Goal: Information Seeking & Learning: Learn about a topic

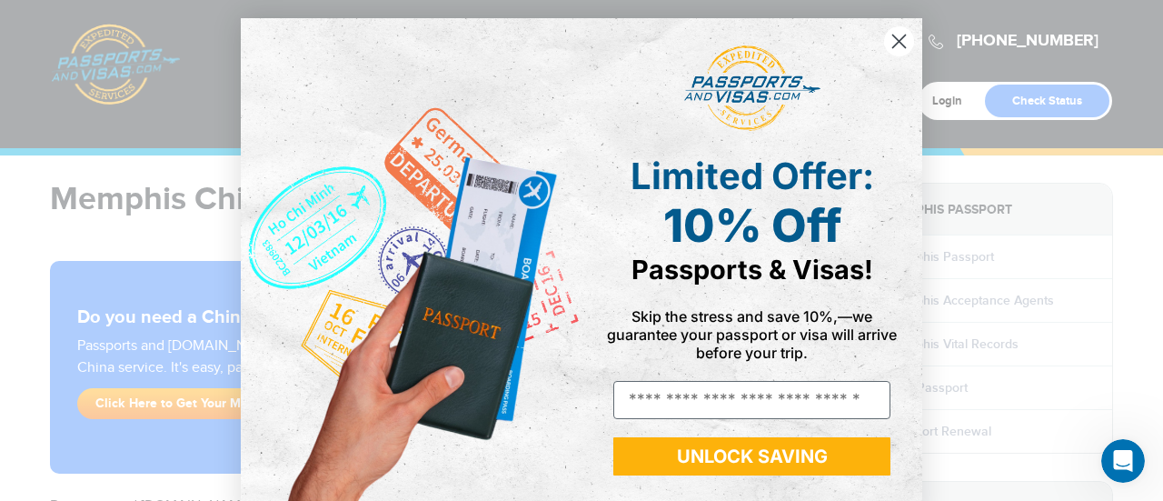
click at [890, 44] on circle "Close dialog" at bounding box center [899, 41] width 30 height 30
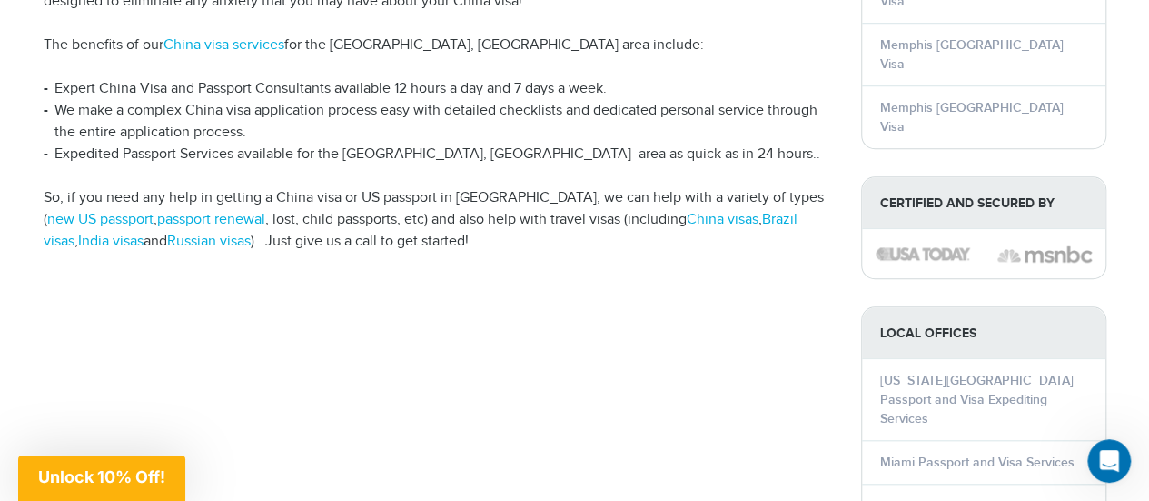
scroll to position [636, 0]
click at [198, 210] on link "passport renewal" at bounding box center [211, 218] width 108 height 17
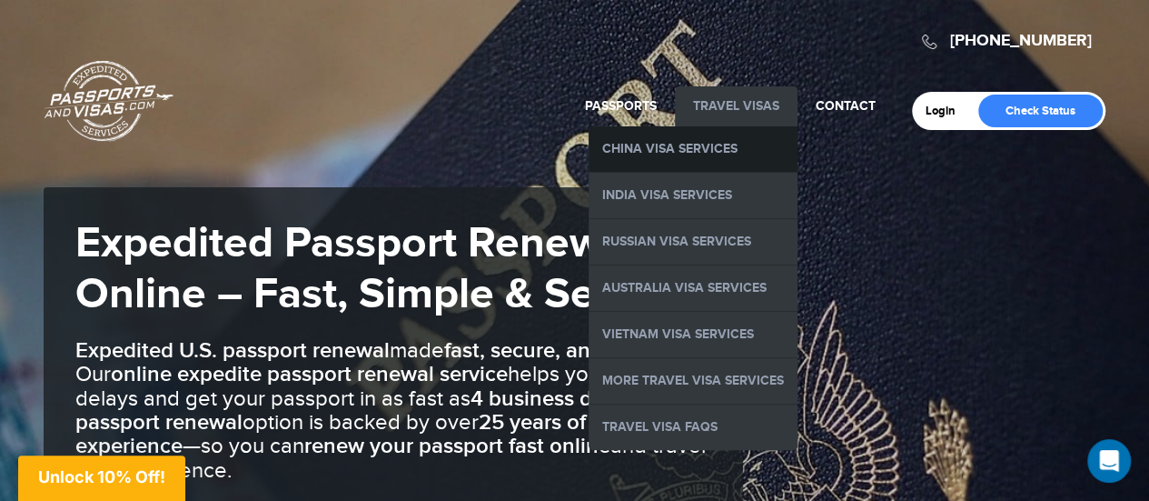
click at [697, 151] on link "China Visa Services" at bounding box center [693, 148] width 209 height 45
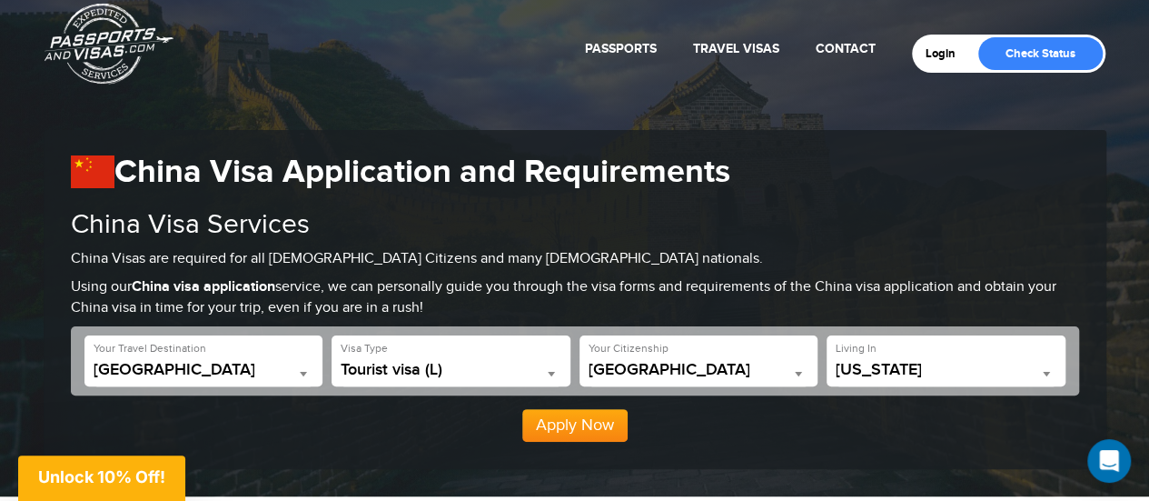
scroll to position [182, 0]
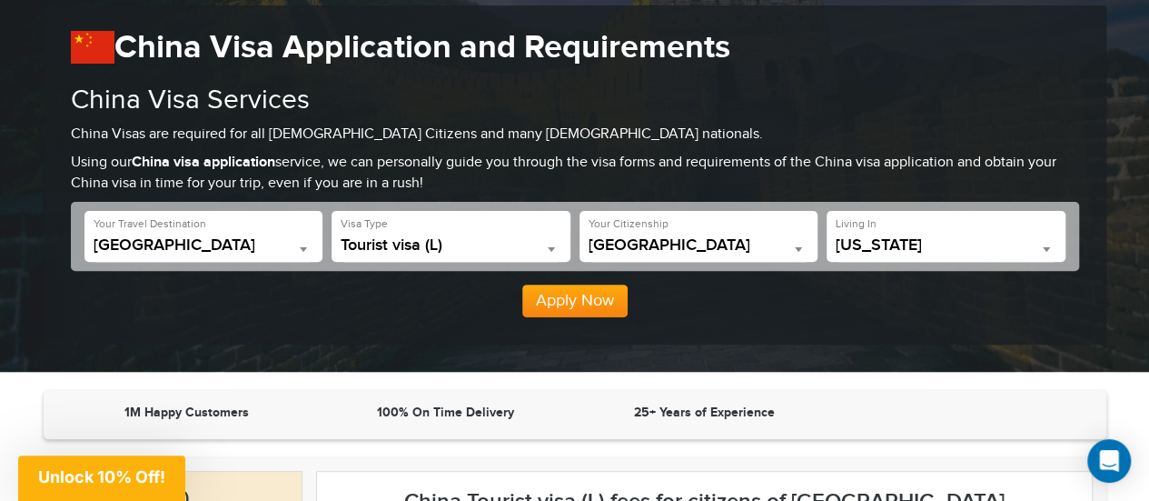
click at [554, 249] on span at bounding box center [551, 249] width 18 height 24
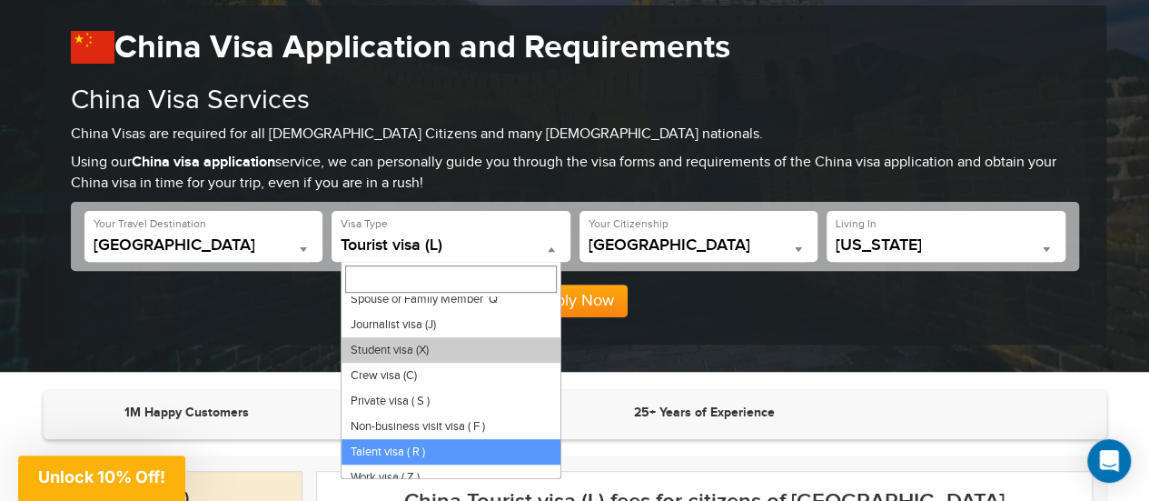
scroll to position [84, 0]
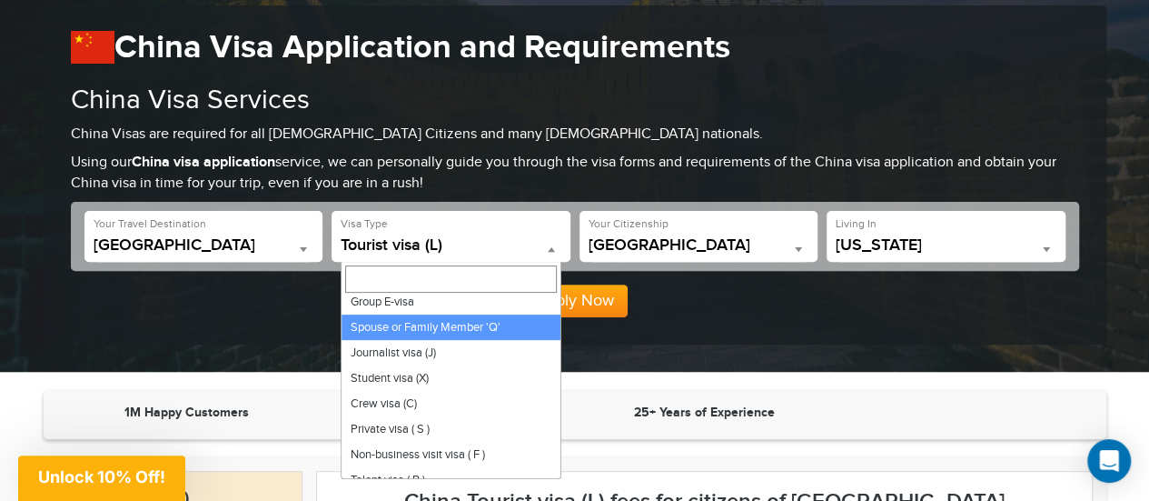
select select "*****"
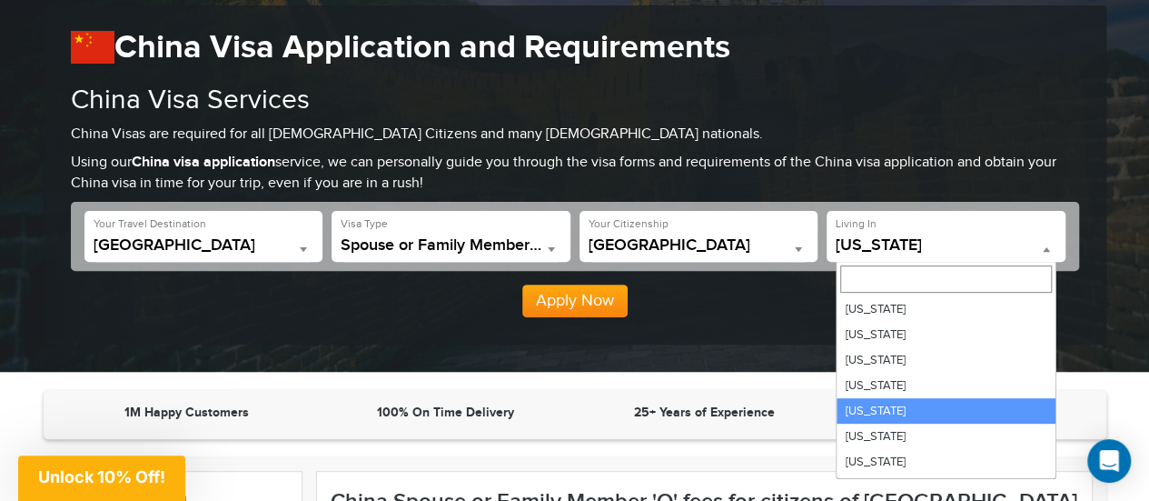
click at [1046, 246] on span at bounding box center [1046, 249] width 18 height 24
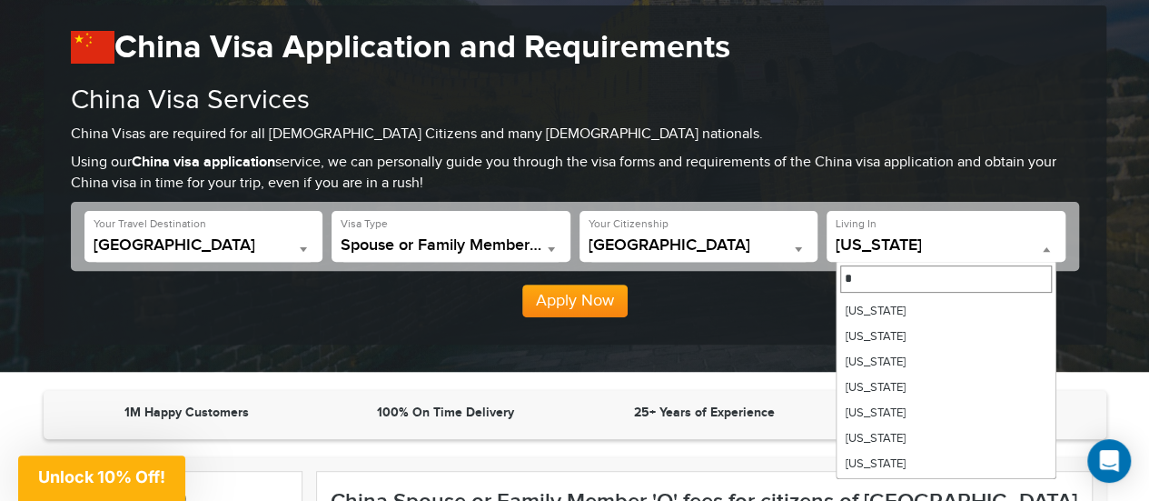
scroll to position [182, 0]
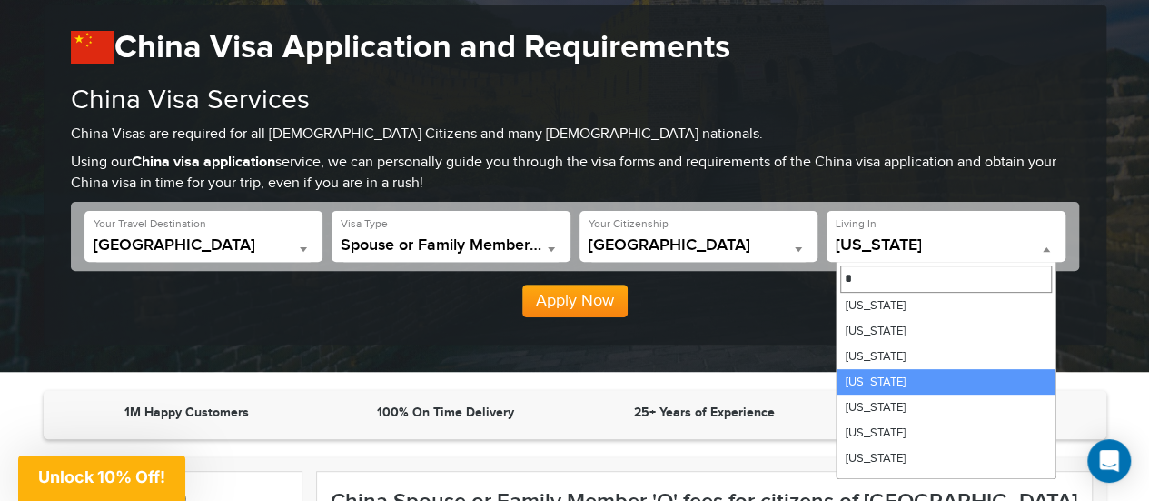
type input "*"
select select "**"
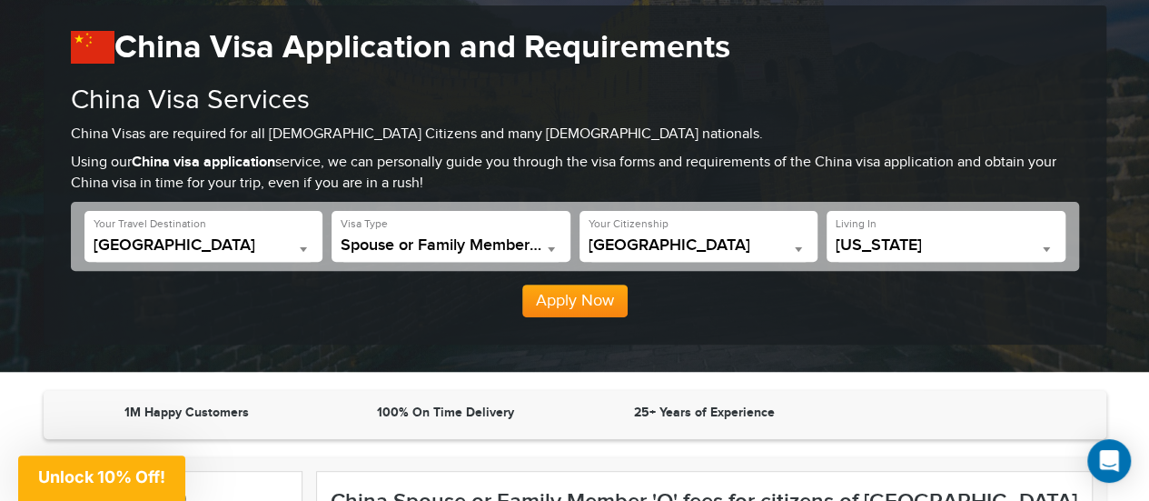
click at [562, 302] on button "Apply Now" at bounding box center [574, 300] width 105 height 33
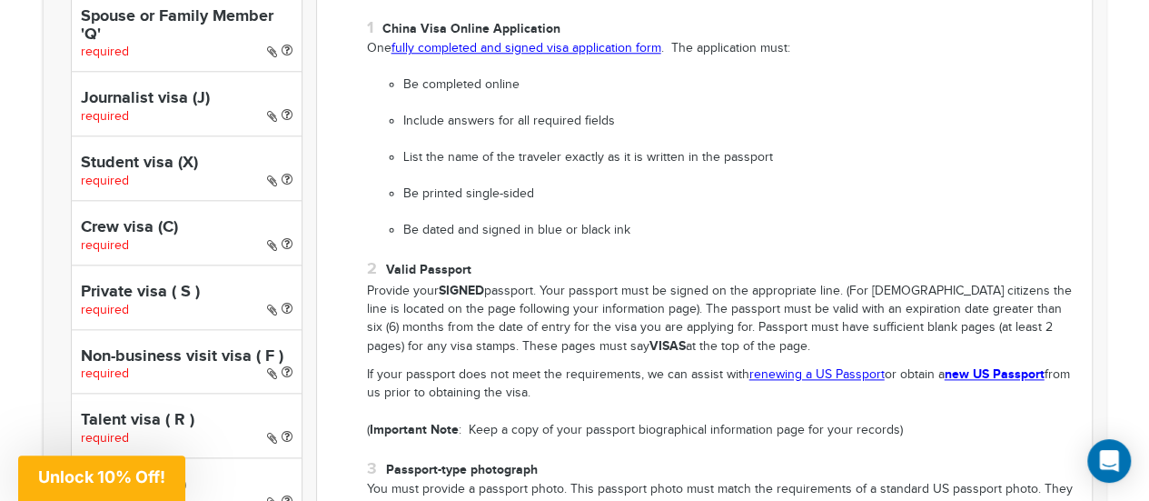
scroll to position [999, 0]
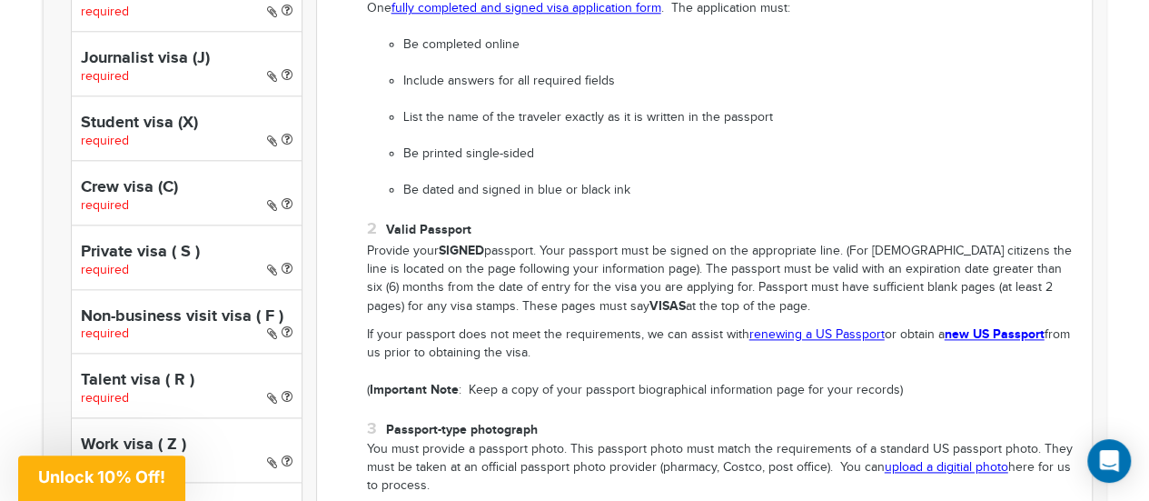
click at [292, 262] on icon at bounding box center [287, 268] width 11 height 13
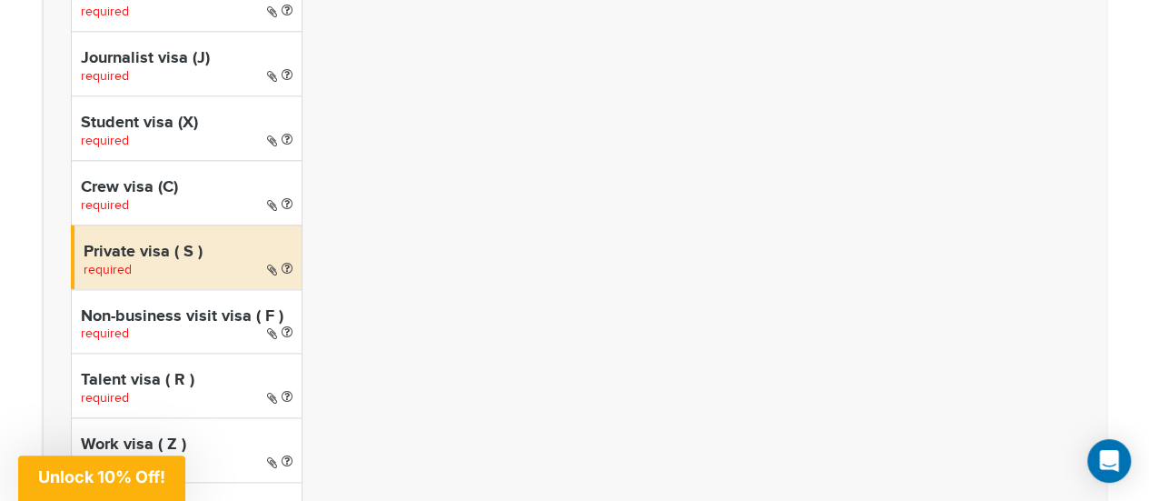
select select "*****"
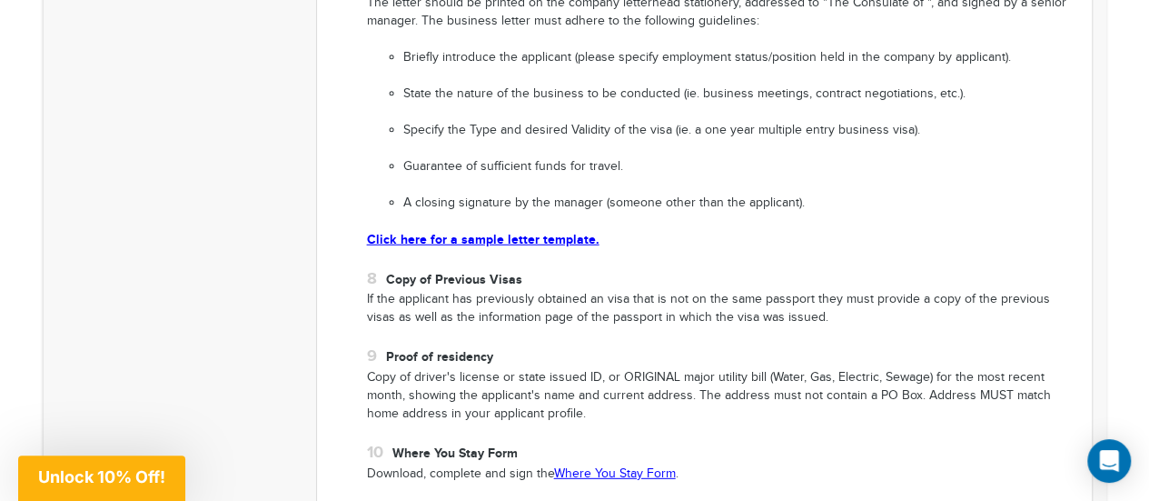
scroll to position [2362, 0]
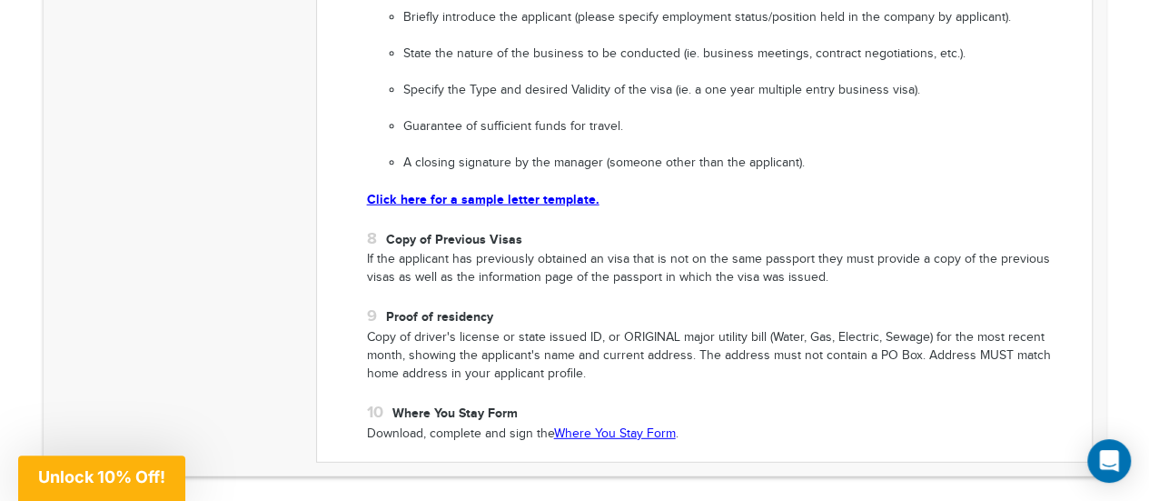
click at [543, 192] on link "Click here for a sample letter template." at bounding box center [483, 199] width 233 height 15
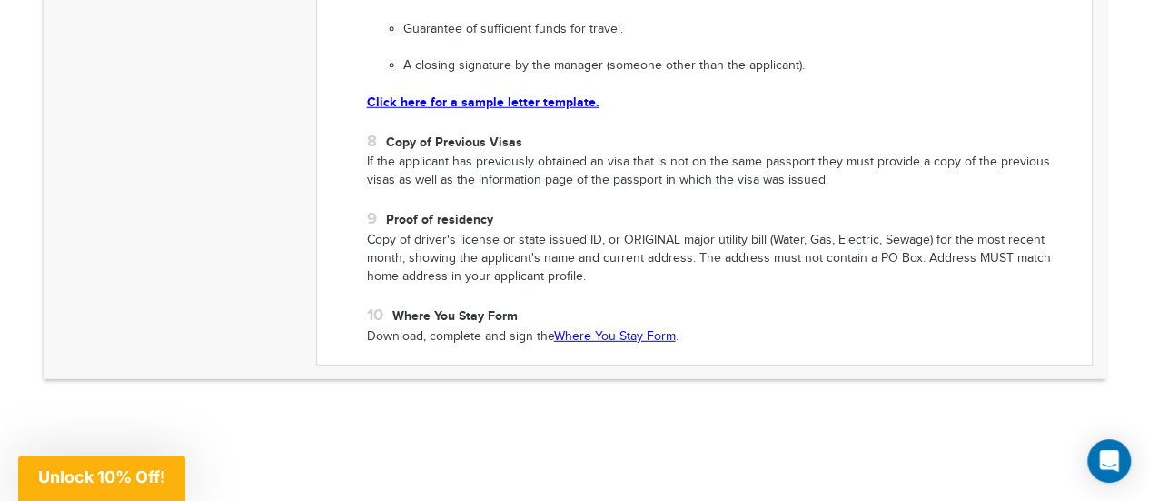
scroll to position [2543, 0]
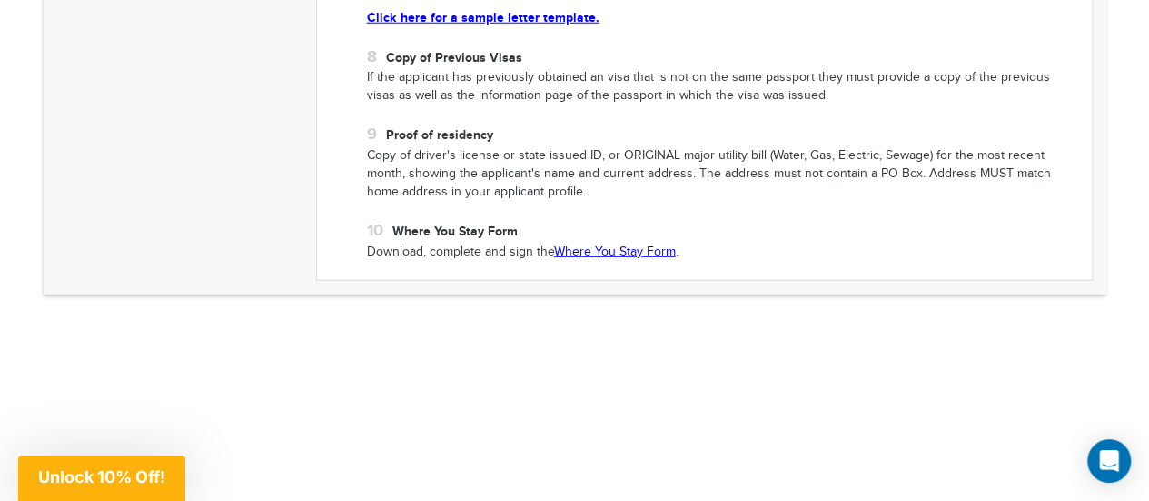
click at [613, 244] on link "Where You Stay Form" at bounding box center [615, 251] width 122 height 15
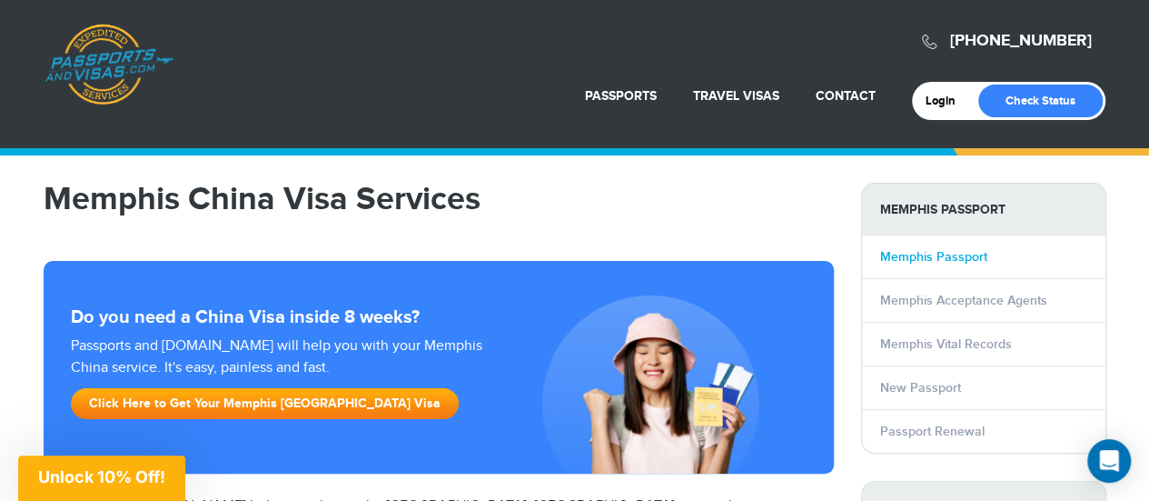
click at [914, 253] on link "Memphis Passport" at bounding box center [933, 256] width 107 height 15
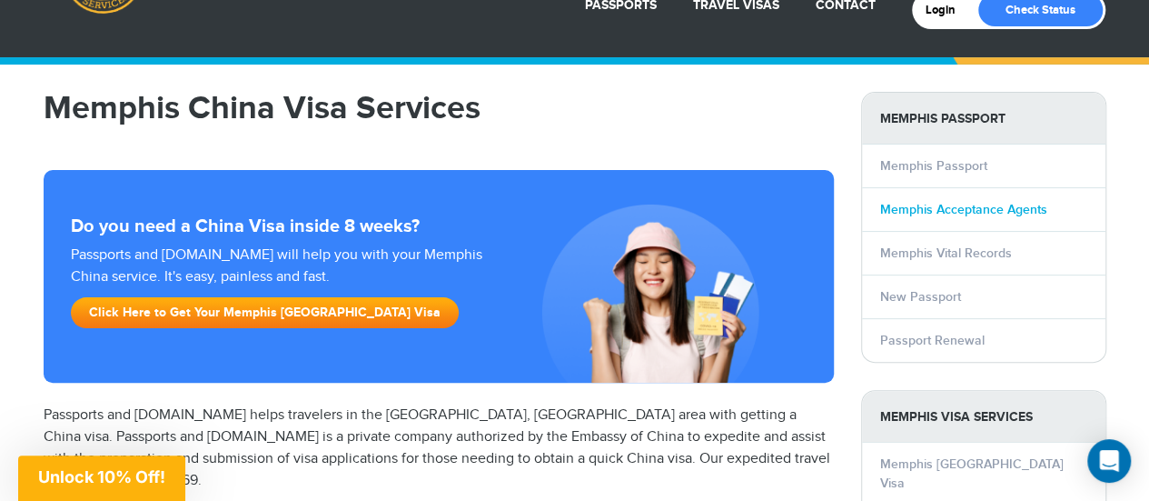
click at [972, 209] on link "Memphis Acceptance Agents" at bounding box center [963, 209] width 167 height 15
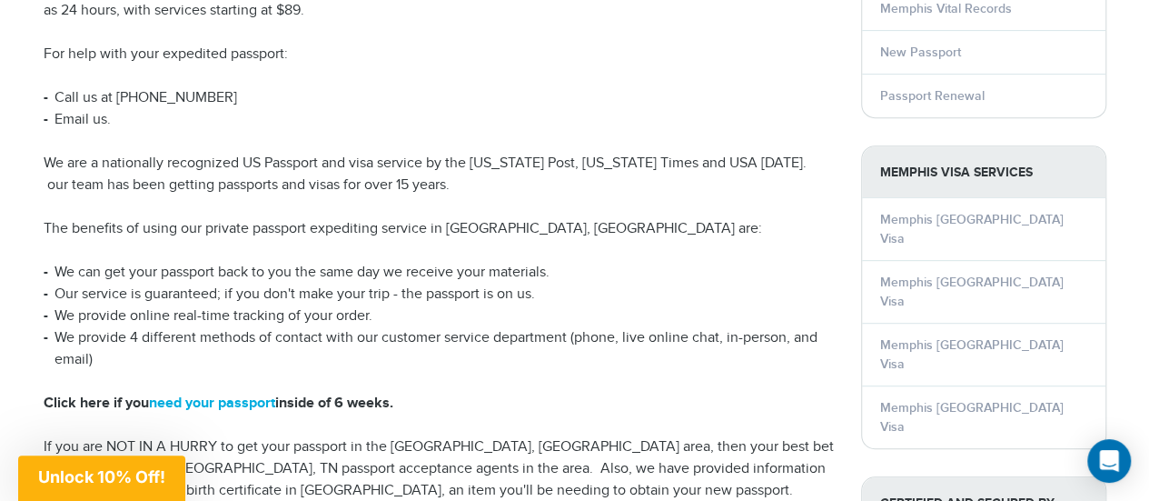
scroll to position [363, 0]
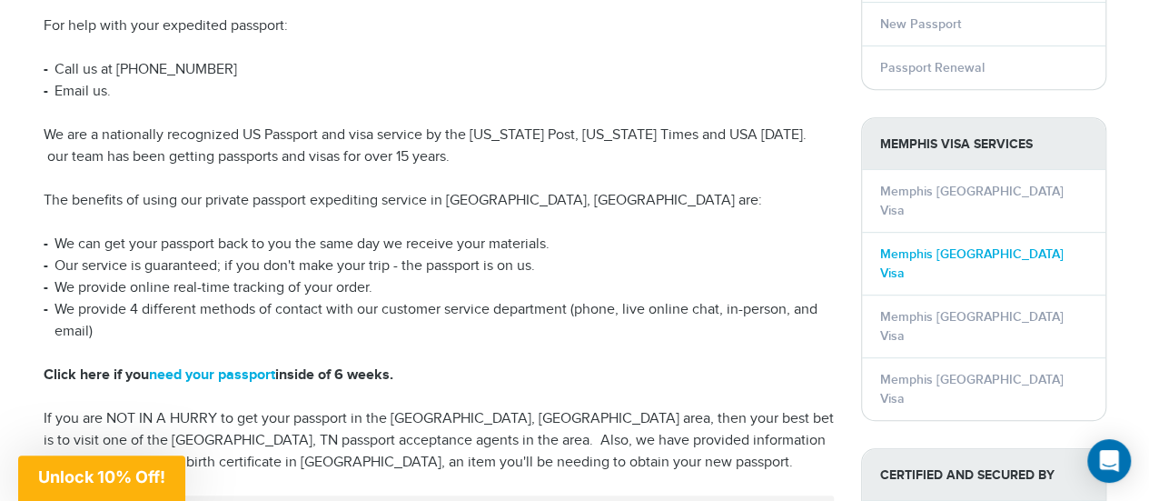
click at [927, 246] on link "Memphis [GEOGRAPHIC_DATA] Visa" at bounding box center [971, 263] width 183 height 35
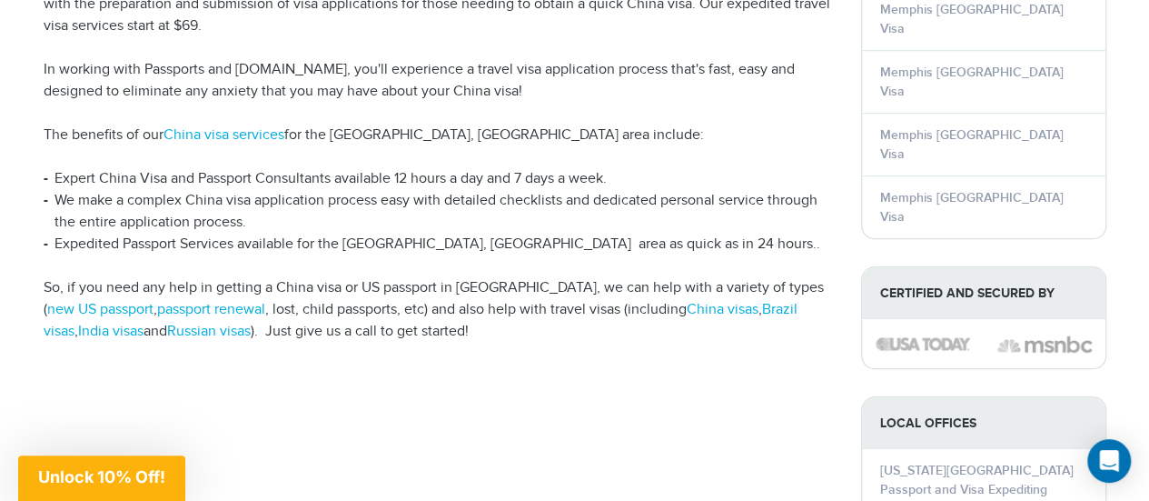
scroll to position [454, 0]
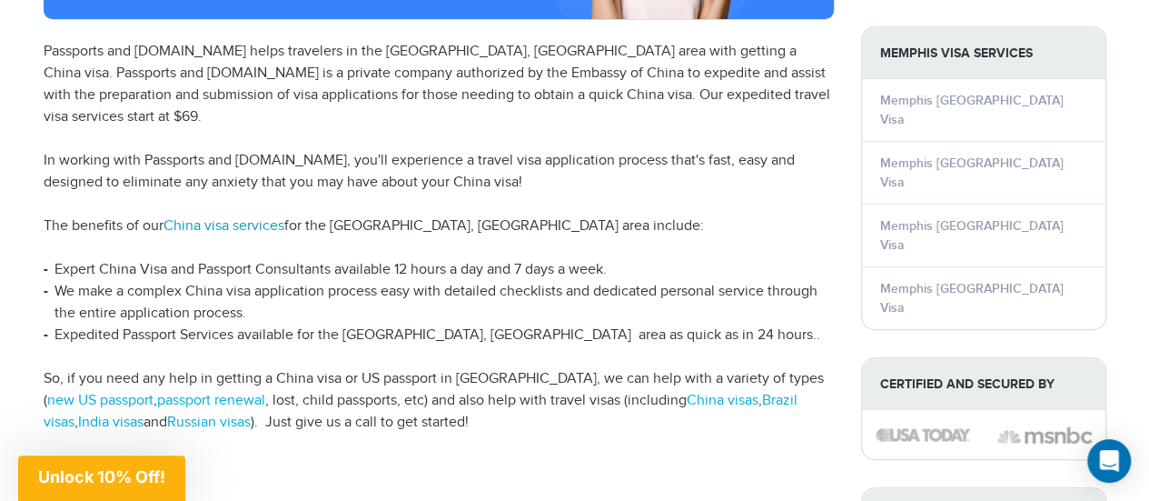
click at [243, 217] on link "China visa services" at bounding box center [224, 225] width 121 height 17
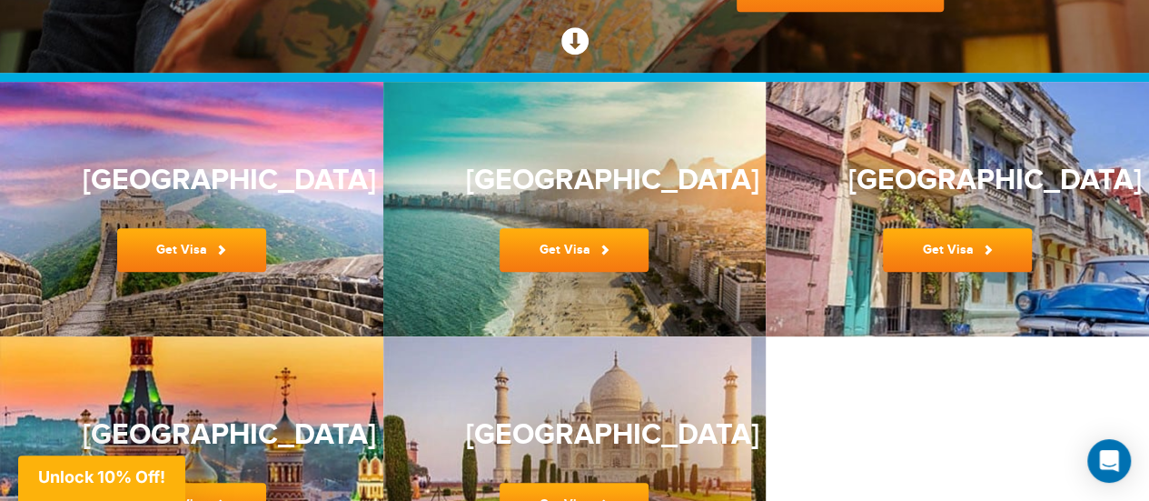
scroll to position [454, 0]
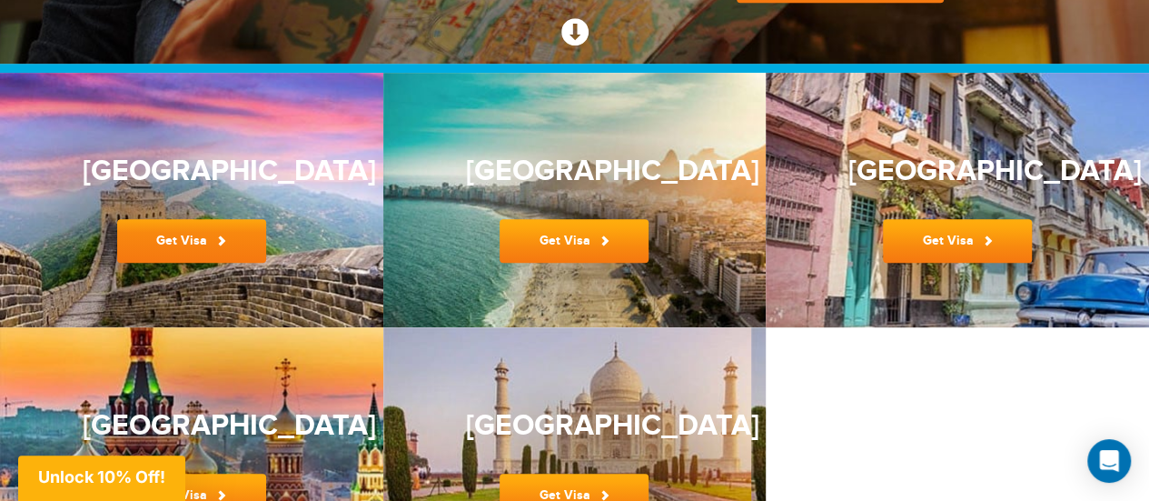
click at [189, 244] on link "Get Visa" at bounding box center [191, 241] width 149 height 44
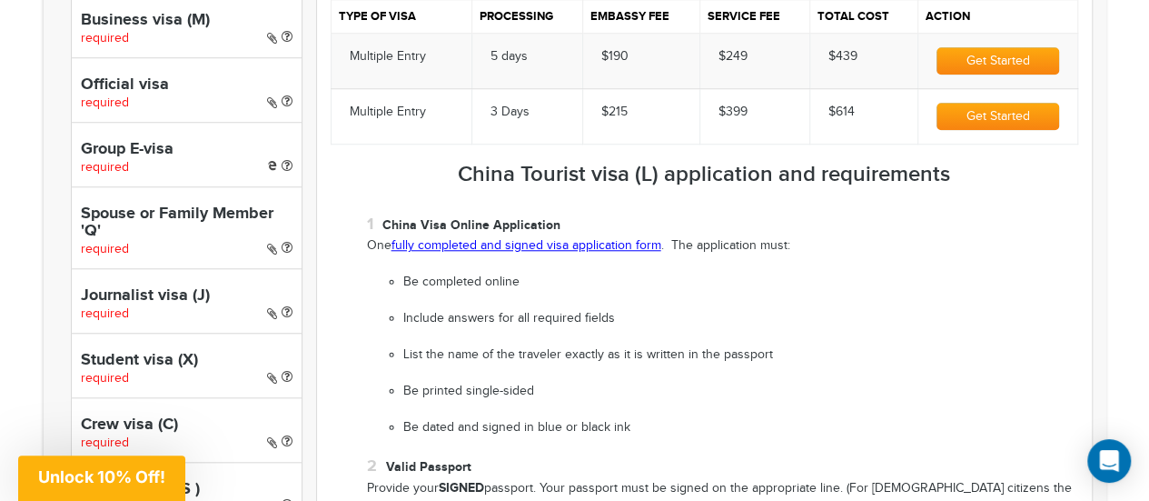
scroll to position [727, 0]
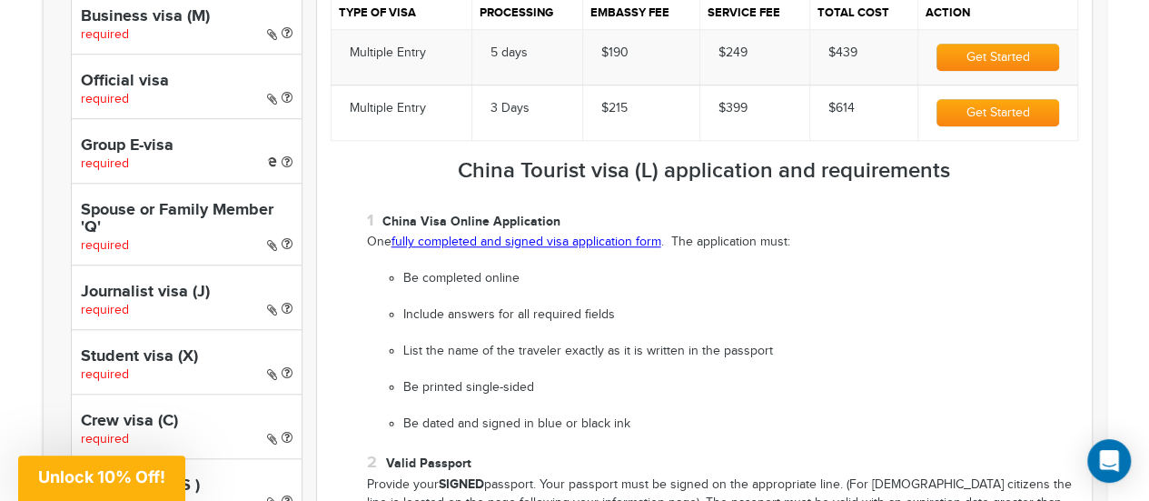
click at [173, 99] on div "Official visa required" at bounding box center [187, 86] width 232 height 64
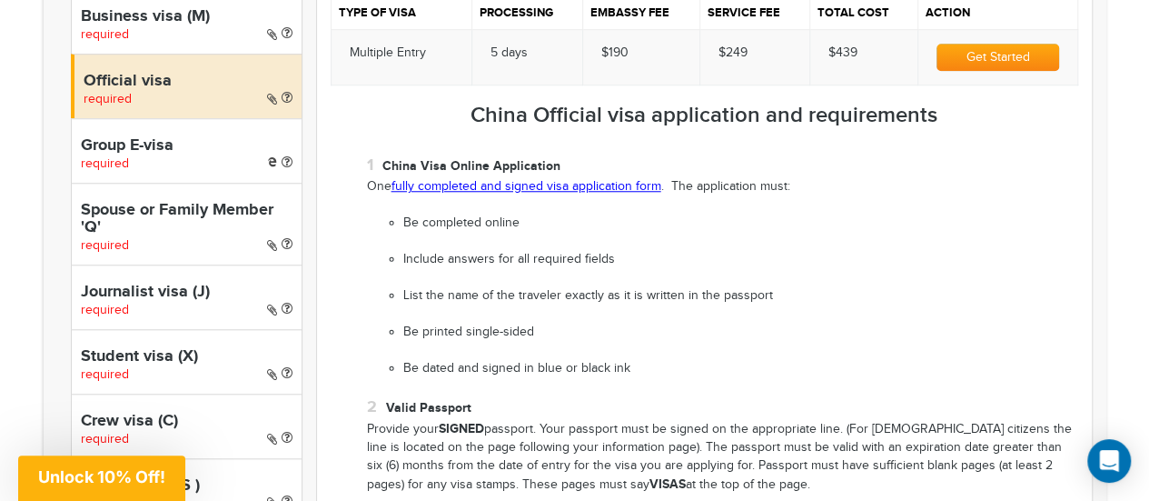
click at [653, 266] on li "Include answers for all required fields" at bounding box center [740, 260] width 675 height 18
click at [117, 24] on h4 "Business visa (M)" at bounding box center [187, 17] width 212 height 18
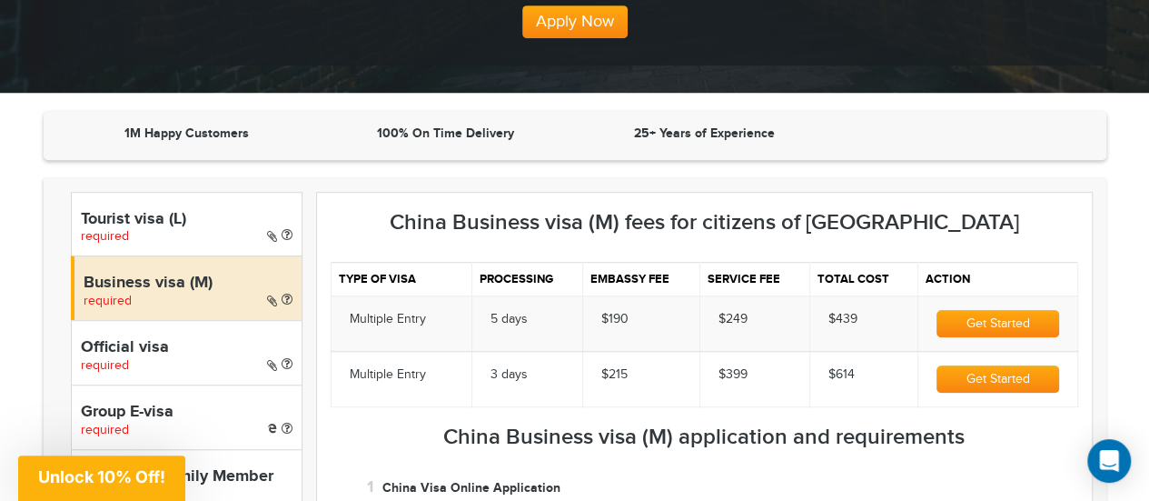
scroll to position [454, 0]
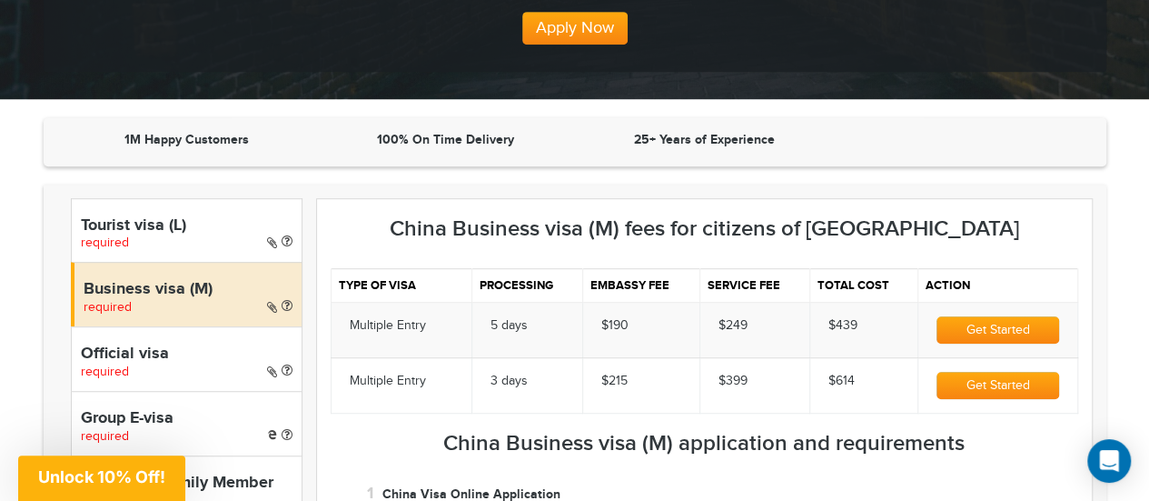
click at [197, 234] on div "Tourist visa (L) required" at bounding box center [187, 230] width 232 height 64
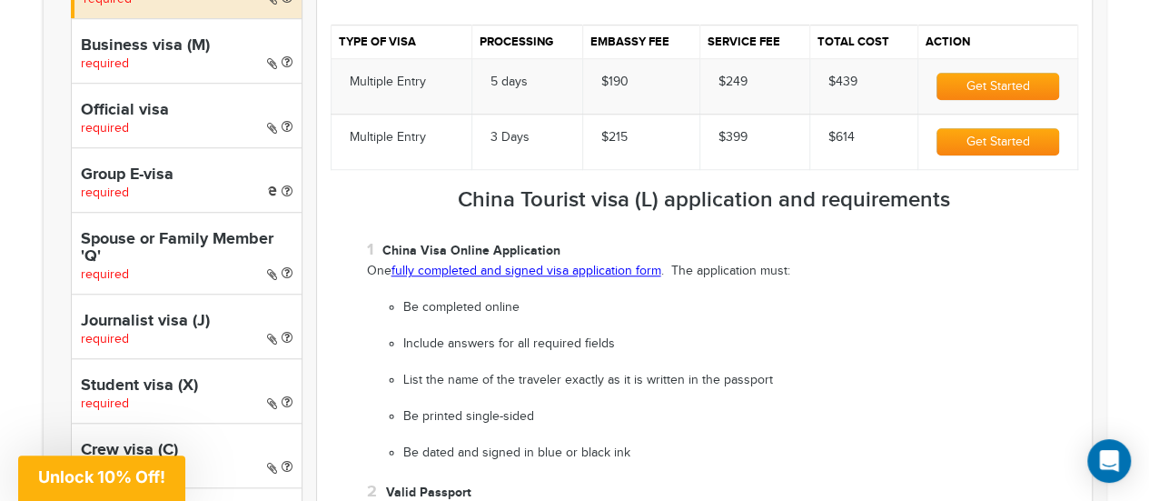
scroll to position [727, 0]
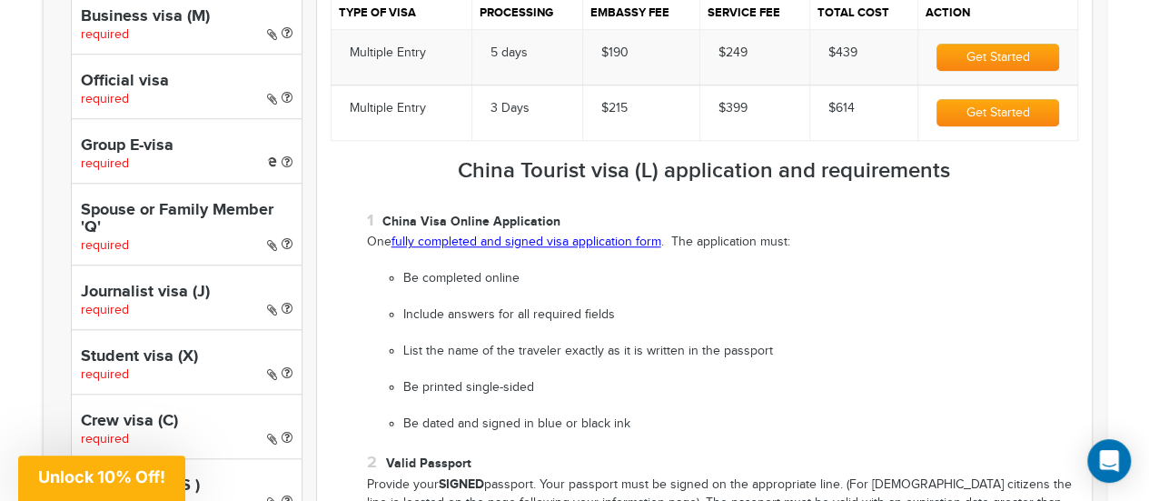
click at [222, 235] on h4 "Spouse or Family Member 'Q'" at bounding box center [187, 220] width 212 height 36
select select "*****"
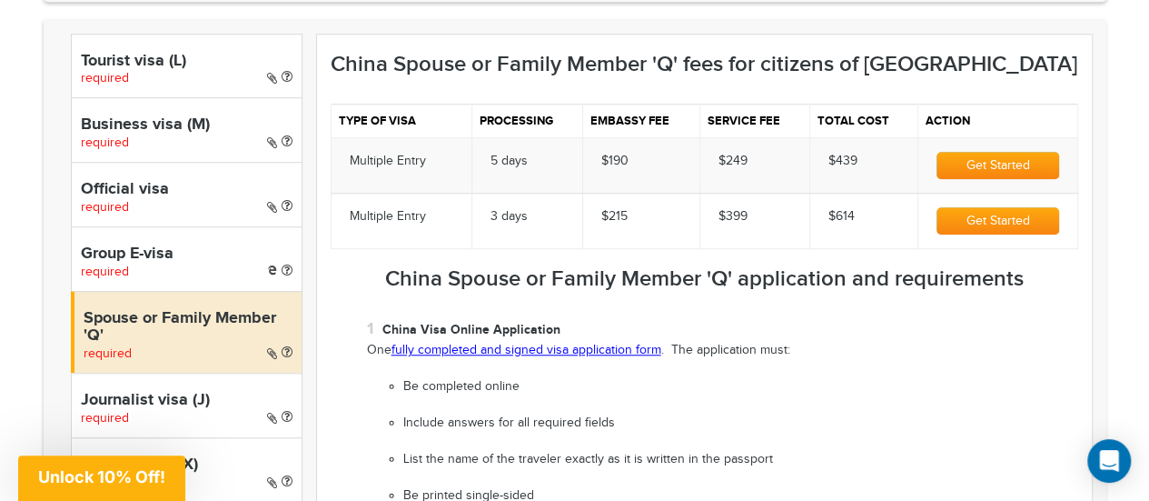
scroll to position [636, 0]
